Goal: Information Seeking & Learning: Learn about a topic

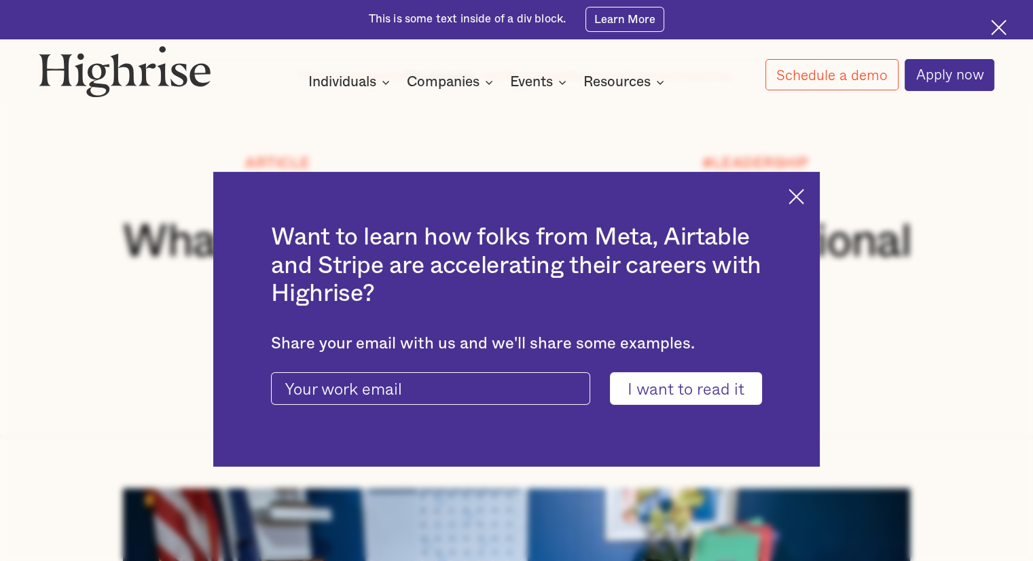
scroll to position [204, 0]
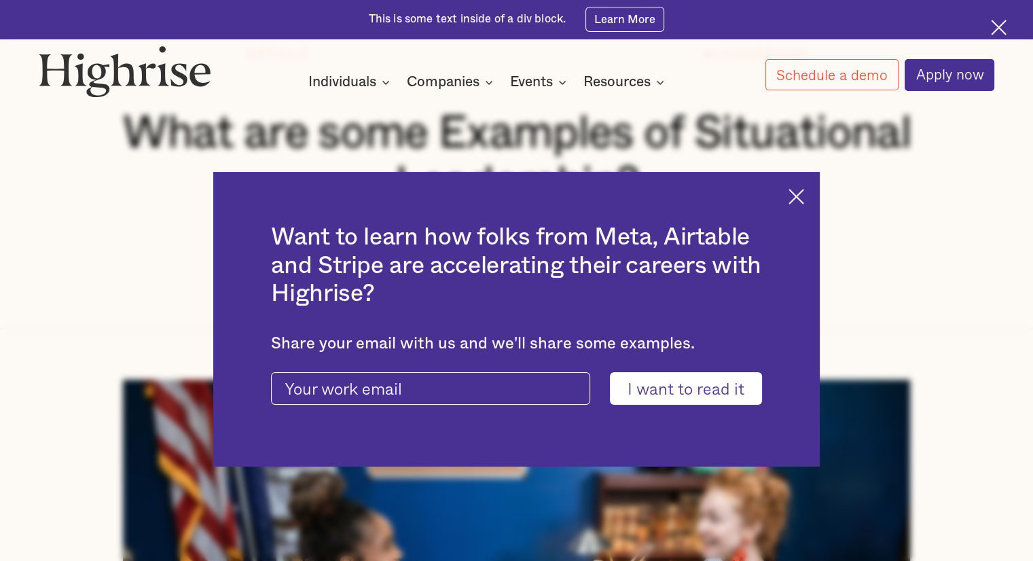
click at [804, 192] on img at bounding box center [797, 197] width 16 height 16
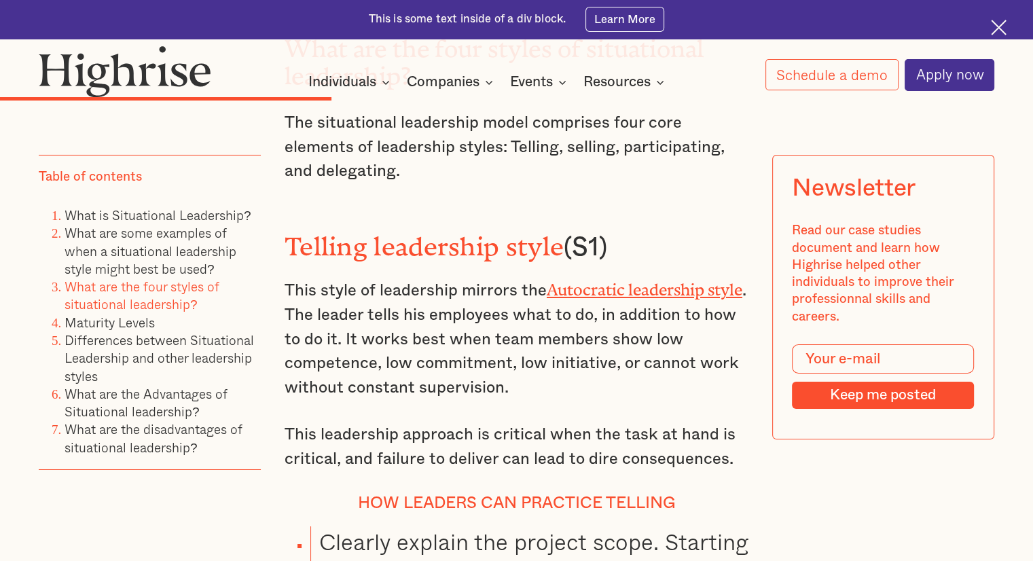
scroll to position [4891, 0]
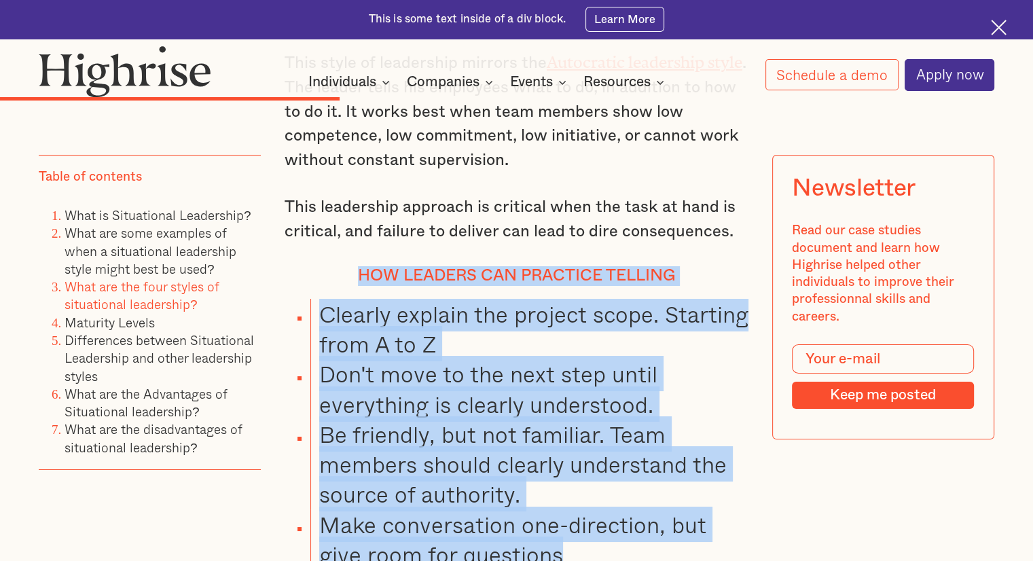
drag, startPoint x: 360, startPoint y: 210, endPoint x: 595, endPoint y: 486, distance: 362.4
copy div "How leaders can practice telling Clearly explain the project scope. Starting fr…"
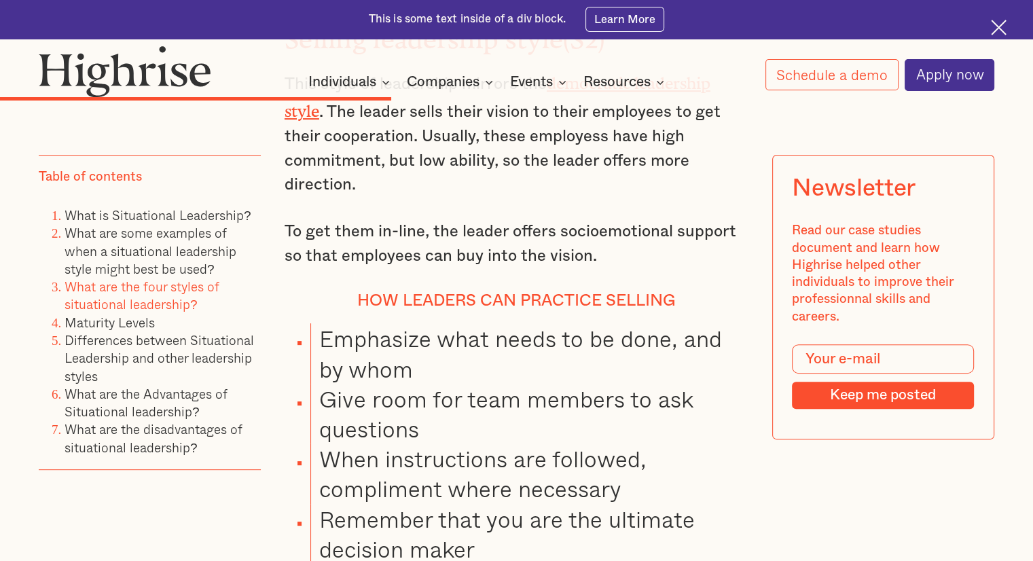
scroll to position [5502, 0]
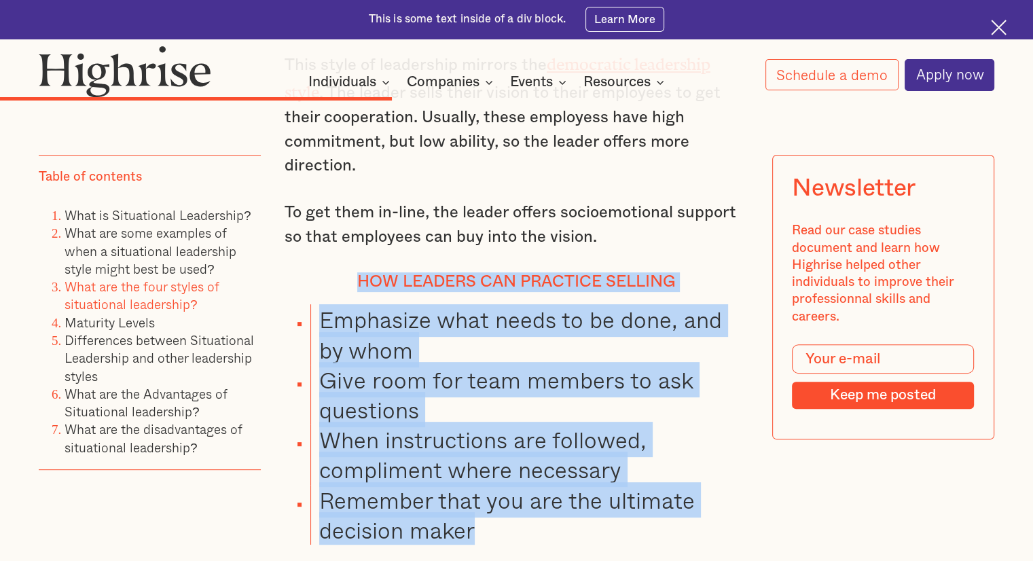
drag, startPoint x: 356, startPoint y: 202, endPoint x: 537, endPoint y: 448, distance: 305.7
click at [537, 448] on div "What are the four styles of situational leadership? The situational leadership …" at bounding box center [517, 430] width 464 height 2582
copy div "How leaders can practice selling Emphasize what needs to be done, and by whom G…"
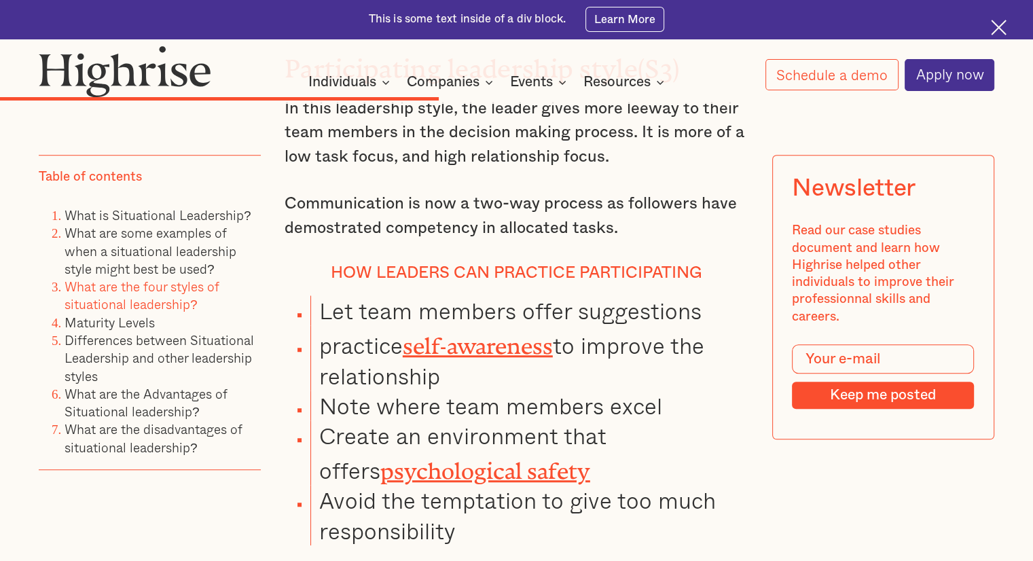
scroll to position [6046, 0]
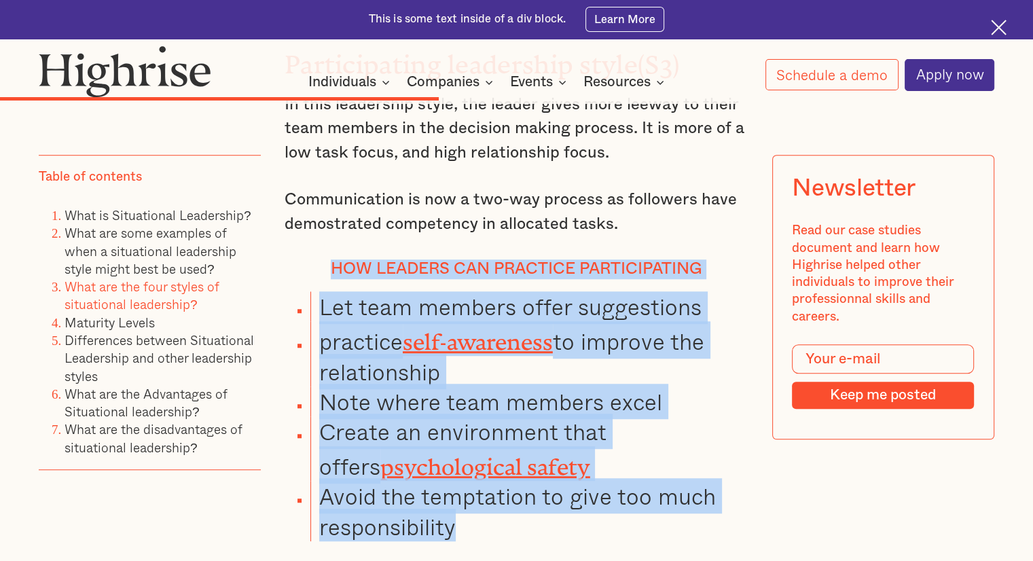
drag, startPoint x: 331, startPoint y: 186, endPoint x: 533, endPoint y: 442, distance: 325.5
copy div "How leaders can practice participating Let team members offer suggestions pract…"
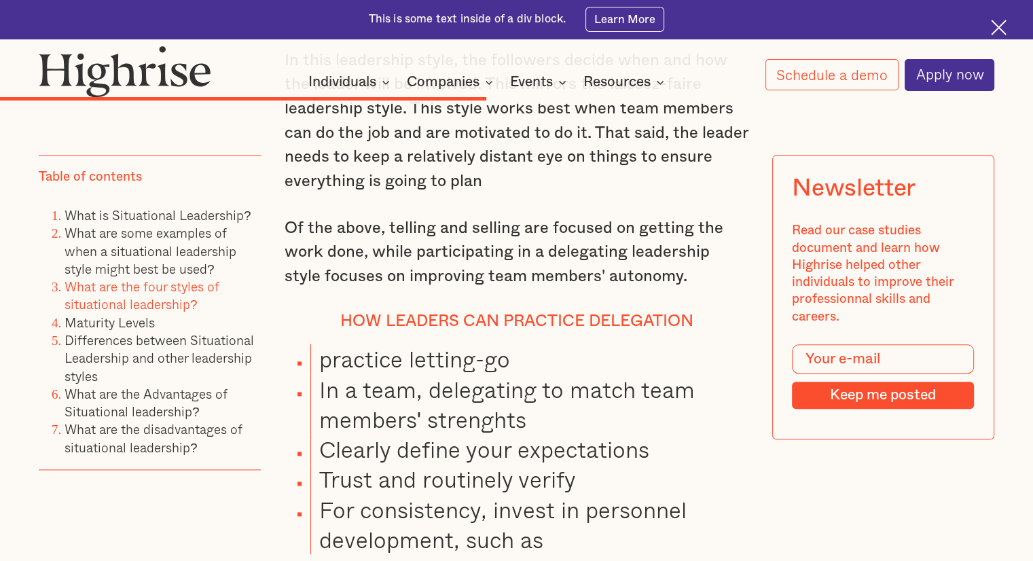
scroll to position [6657, 0]
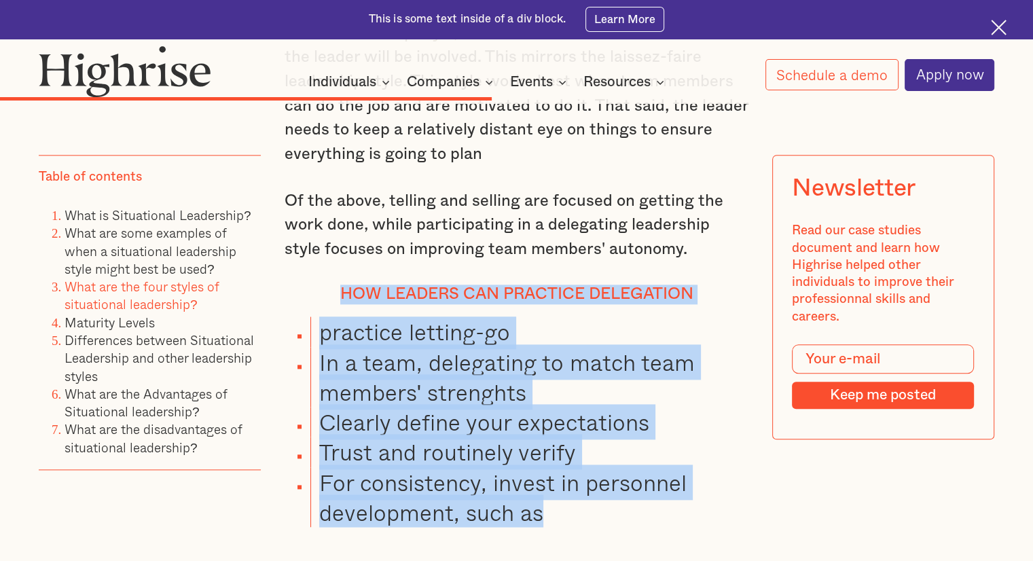
drag, startPoint x: 341, startPoint y: 213, endPoint x: 582, endPoint y: 437, distance: 329.7
copy div "How leaders can Practice Delegation practice letting-go In a team, delegating t…"
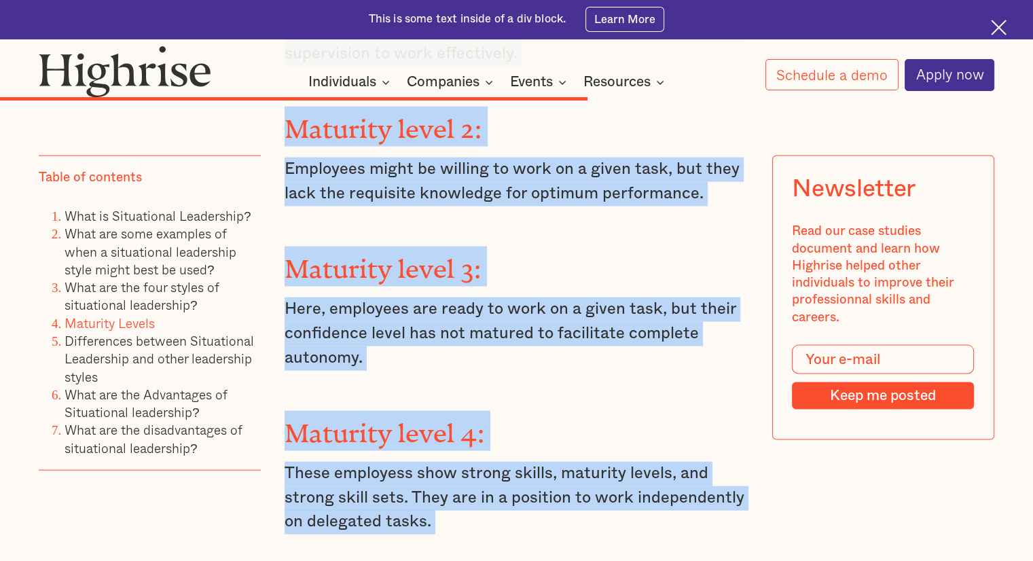
scroll to position [7969, 0]
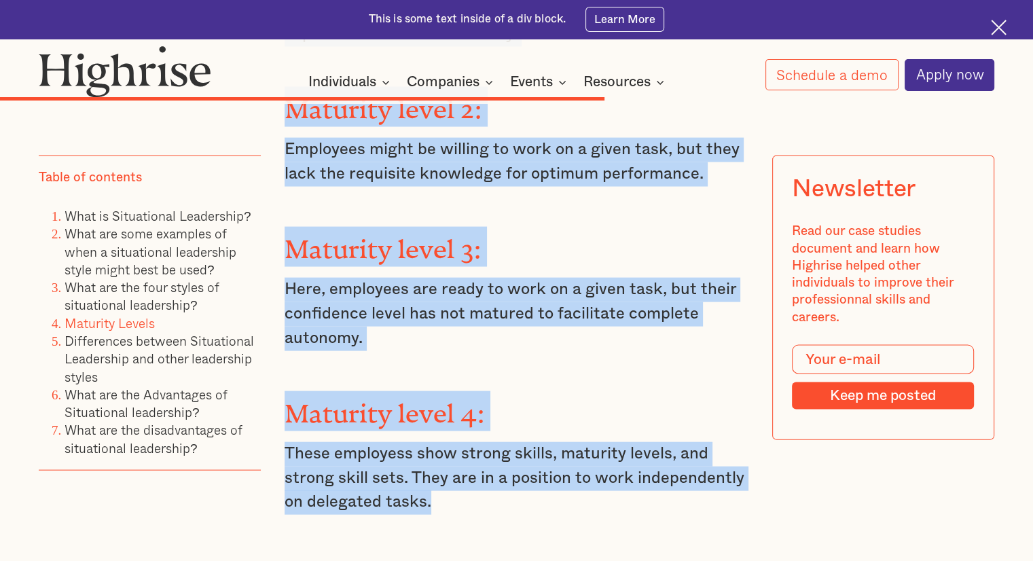
drag, startPoint x: 285, startPoint y: 204, endPoint x: 443, endPoint y: 395, distance: 248.0
click at [443, 395] on div "Maturity Levels [PERSON_NAME] and [PERSON_NAME] further argue that for each lea…" at bounding box center [517, 366] width 464 height 1374
copy div "Maturity level 1: Employees at this level lack the knowledge, skills, or confid…"
